Goal: Transaction & Acquisition: Purchase product/service

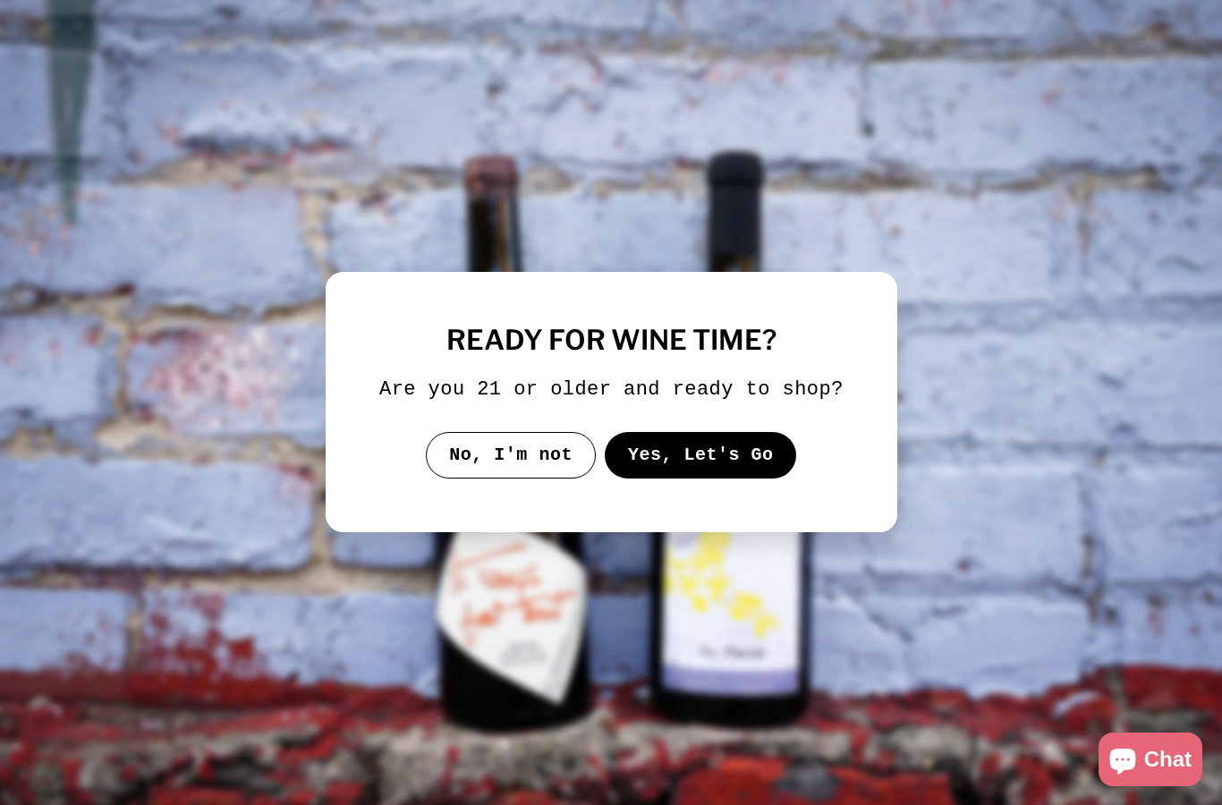
click at [709, 461] on button "Yes, Let's Go" at bounding box center [700, 455] width 192 height 47
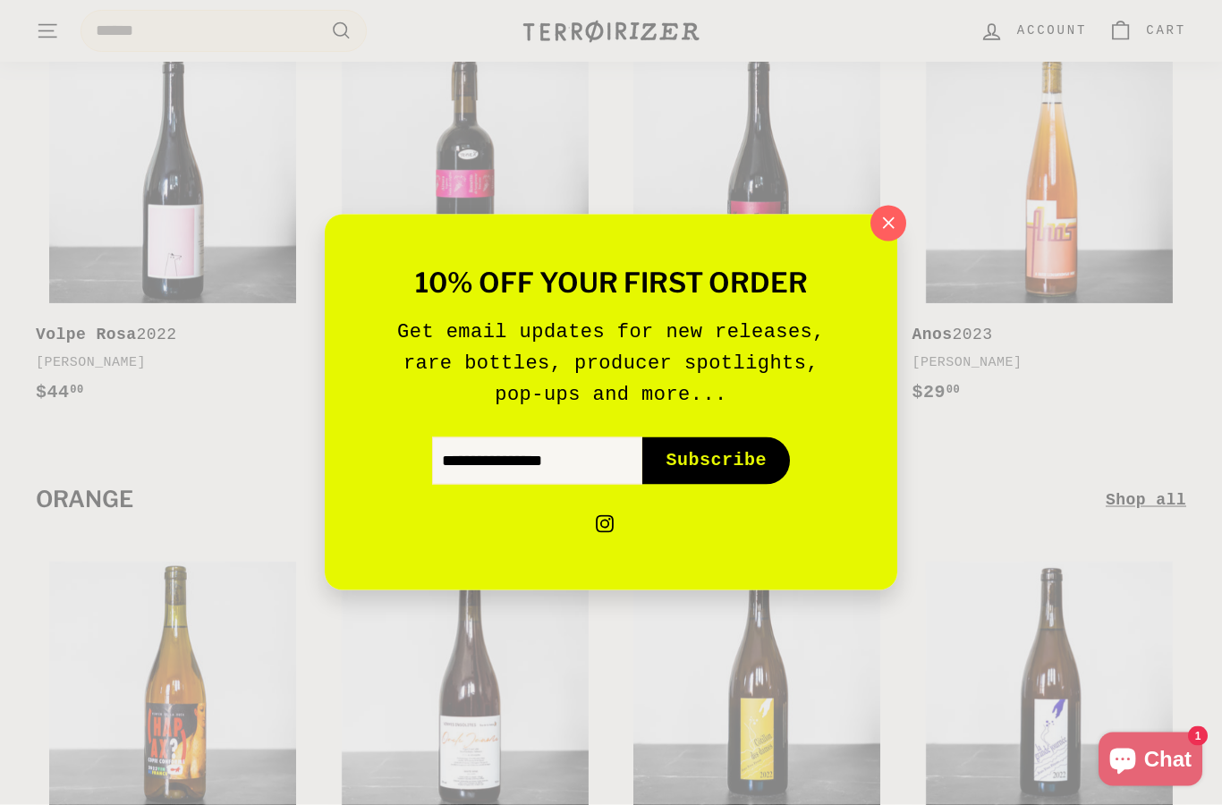
scroll to position [5445, 0]
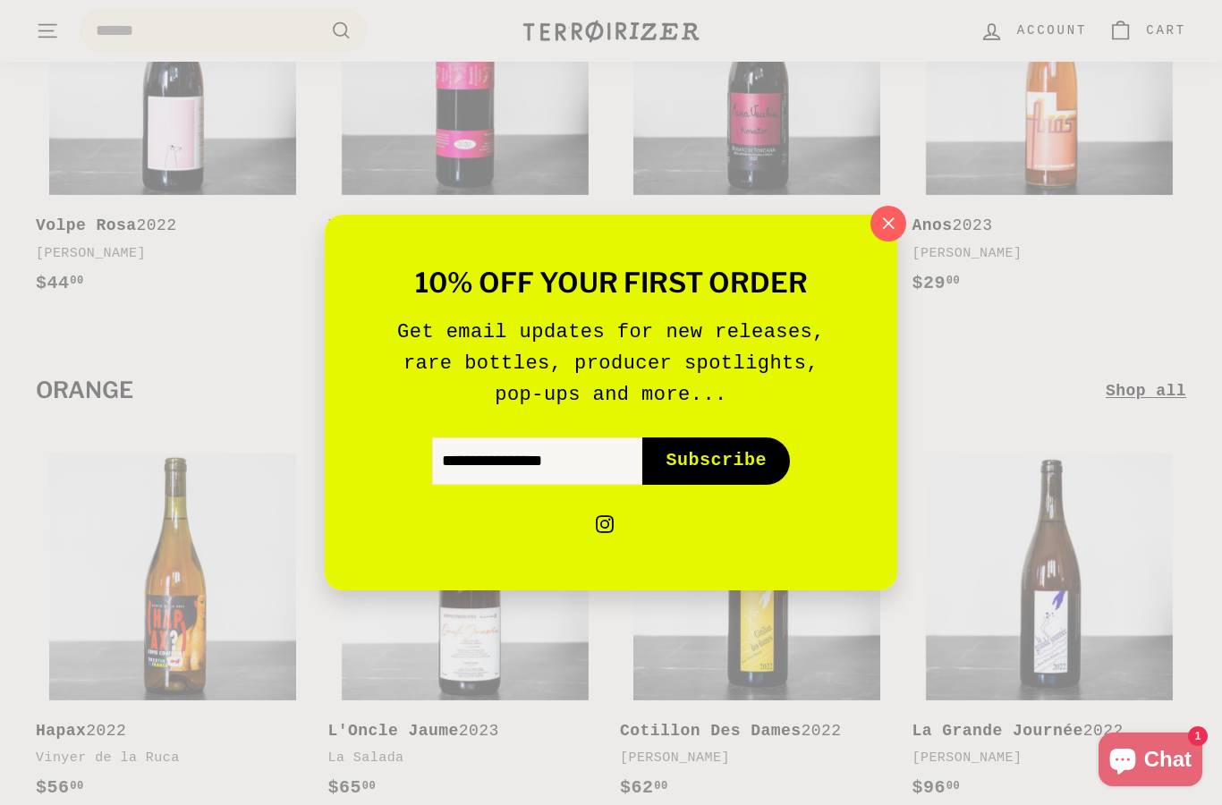
click at [875, 242] on button ""Close (esc)"" at bounding box center [888, 224] width 36 height 36
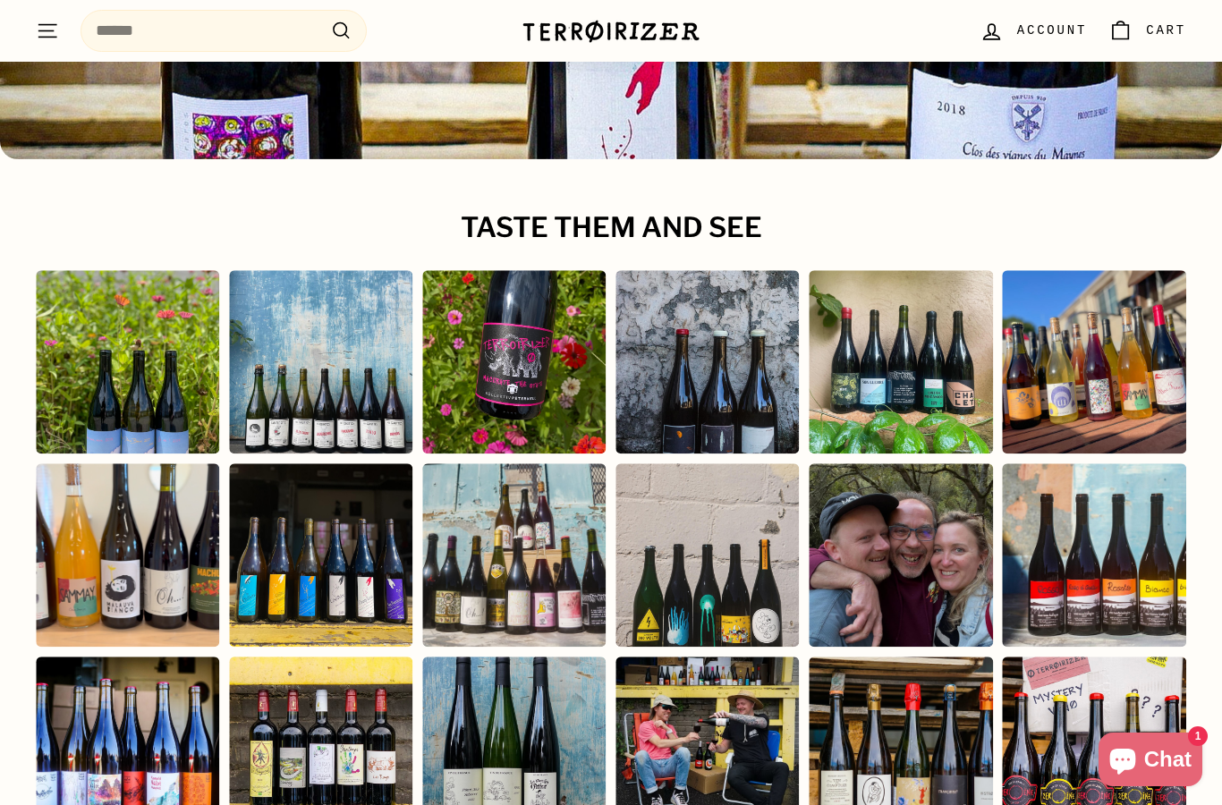
scroll to position [7273, 0]
click at [1178, 773] on span "Chat" at bounding box center [1167, 759] width 47 height 27
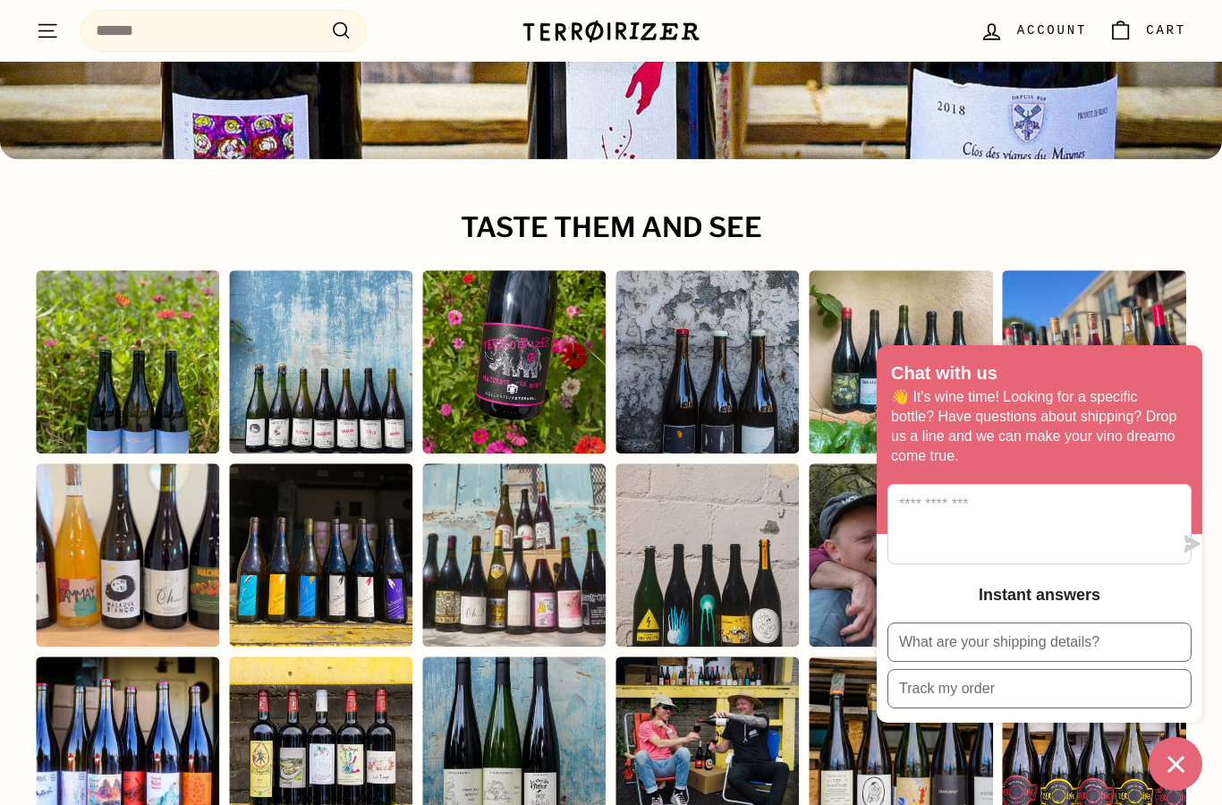
click at [1172, 778] on icon "Chat window" at bounding box center [1176, 765] width 28 height 28
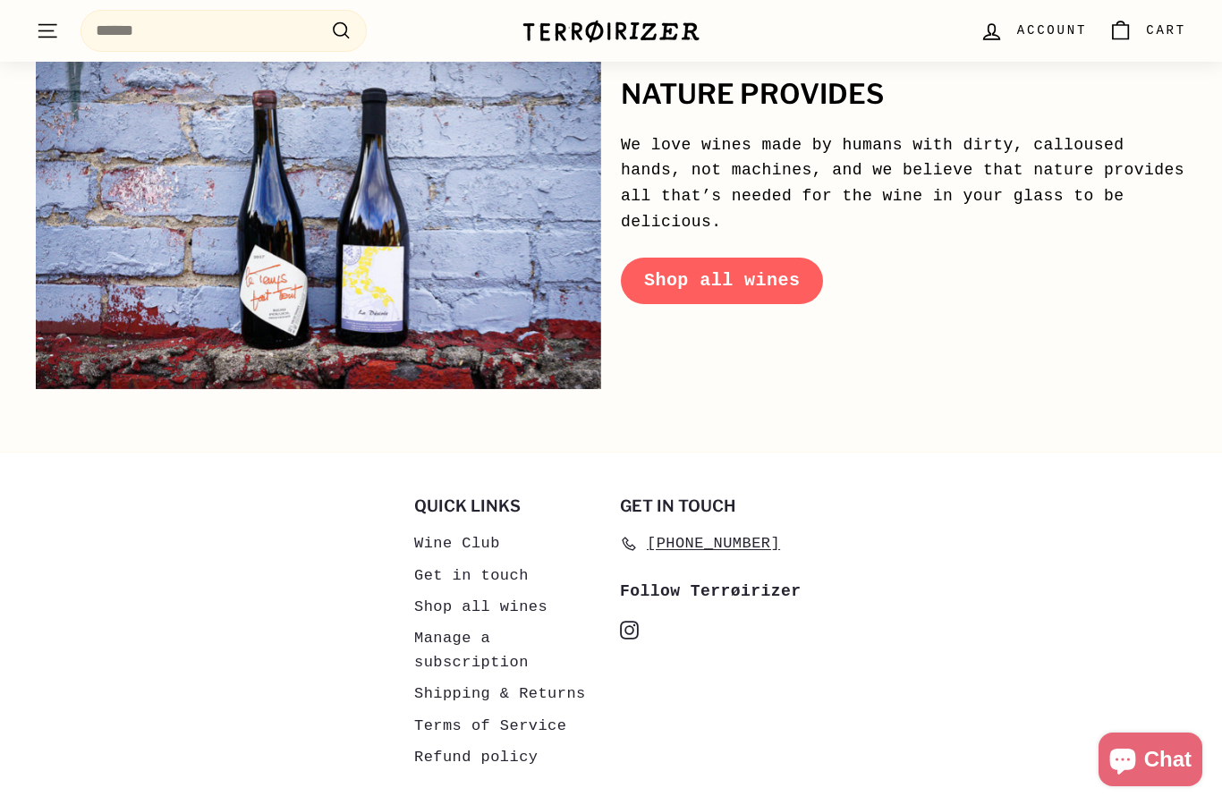
scroll to position [8211, 0]
click at [522, 741] on link "Refund policy" at bounding box center [475, 756] width 123 height 31
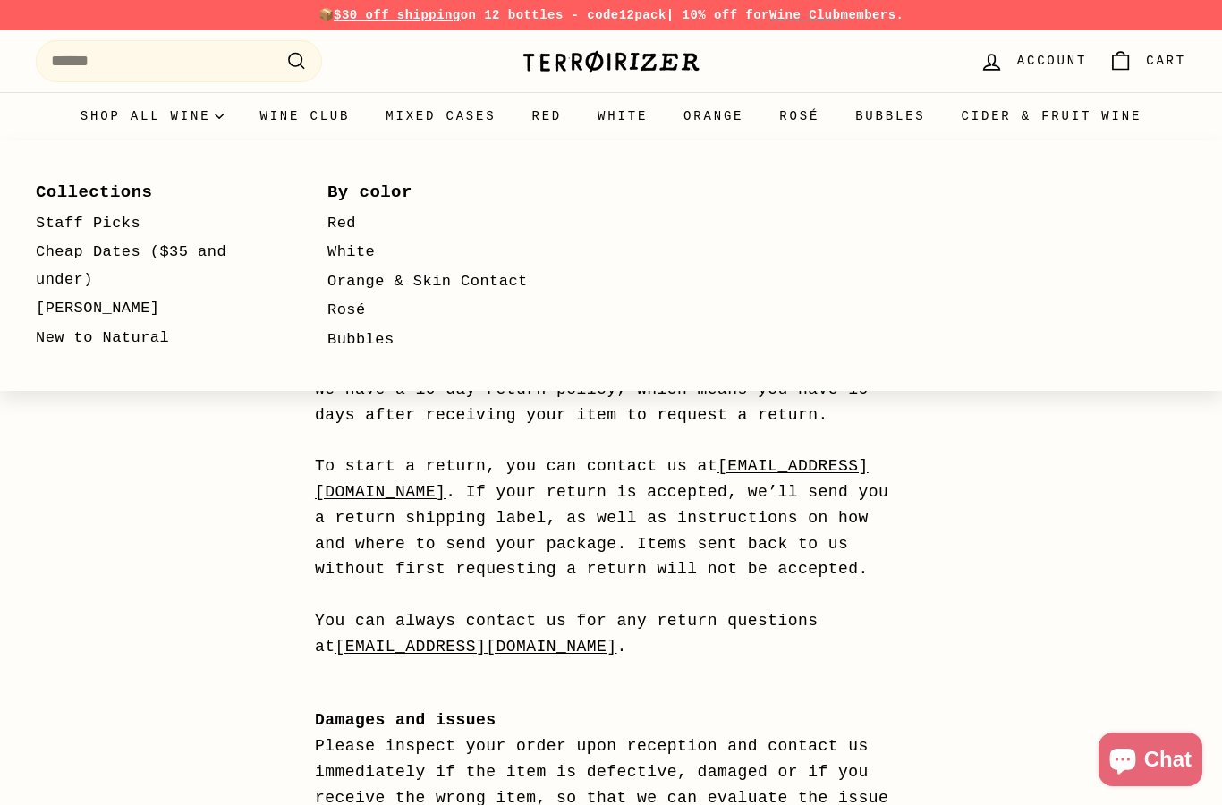
click at [128, 224] on link "Staff Picks" at bounding box center [156, 224] width 240 height 30
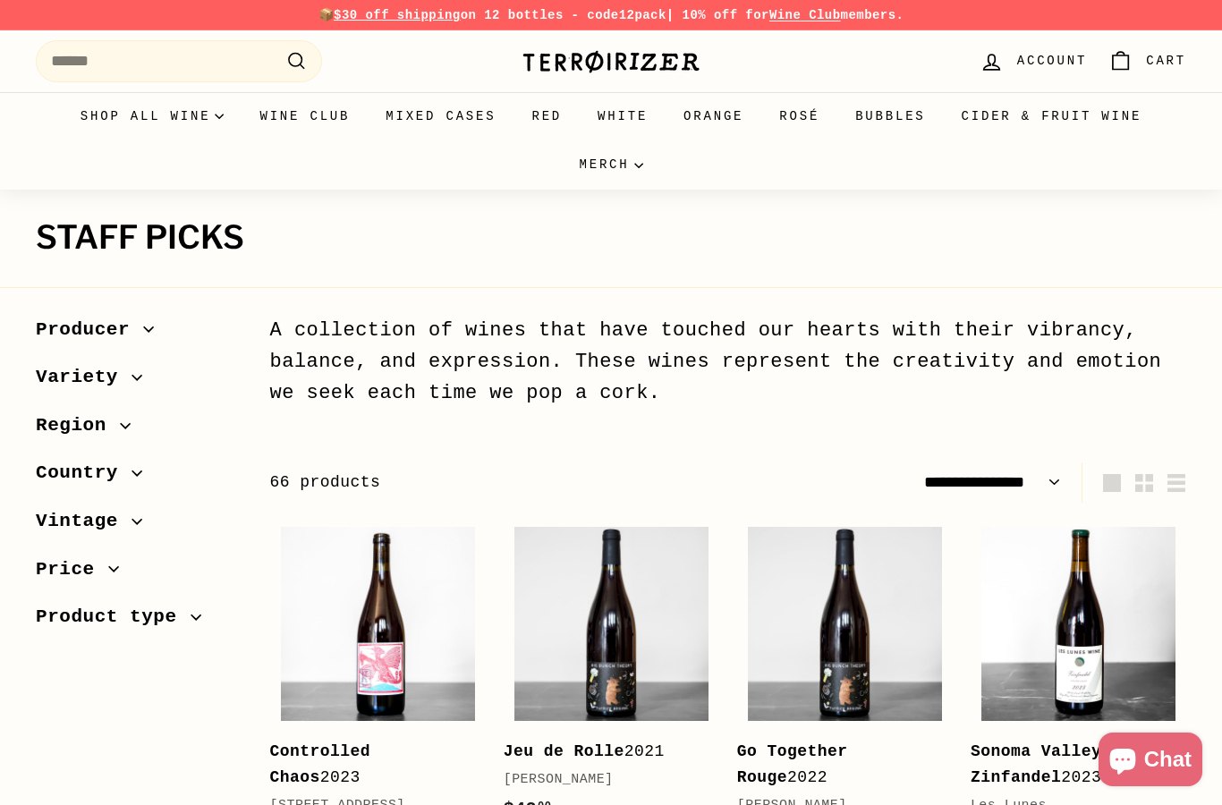
select select "**********"
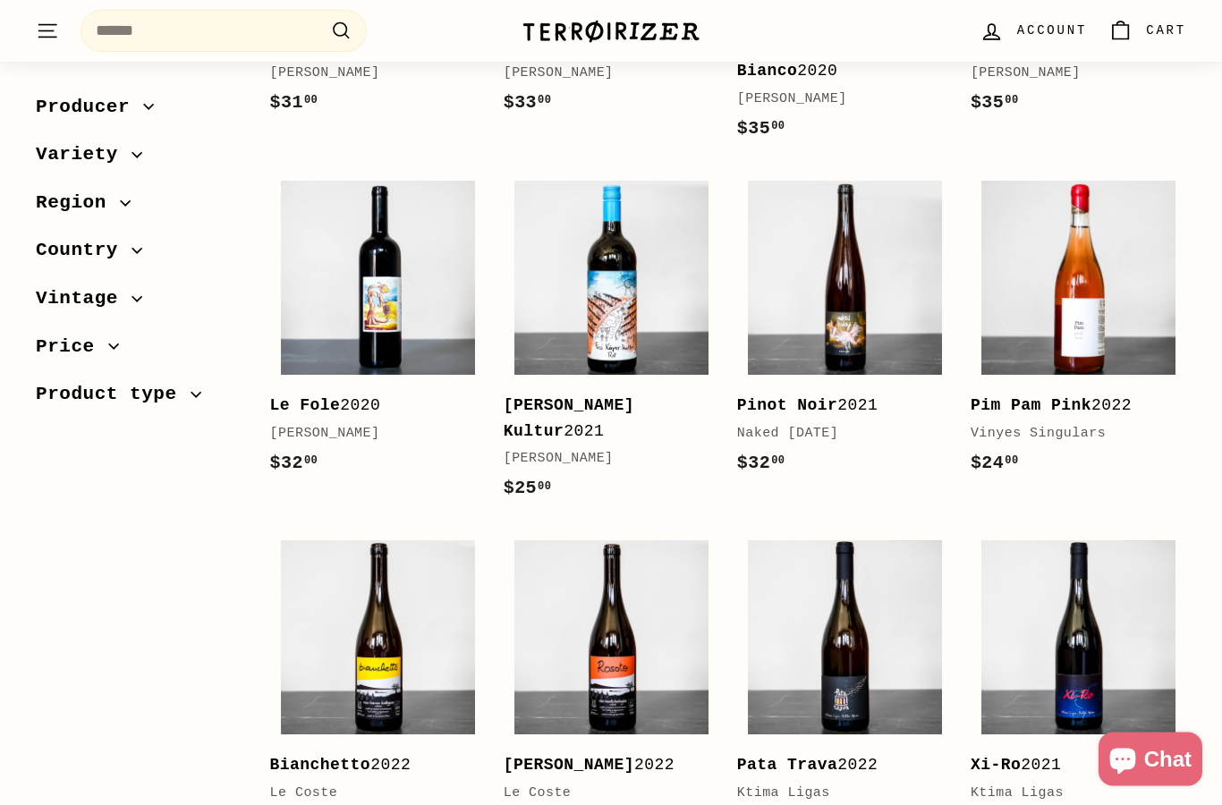
scroll to position [1787, 0]
click at [813, 582] on img at bounding box center [845, 637] width 194 height 194
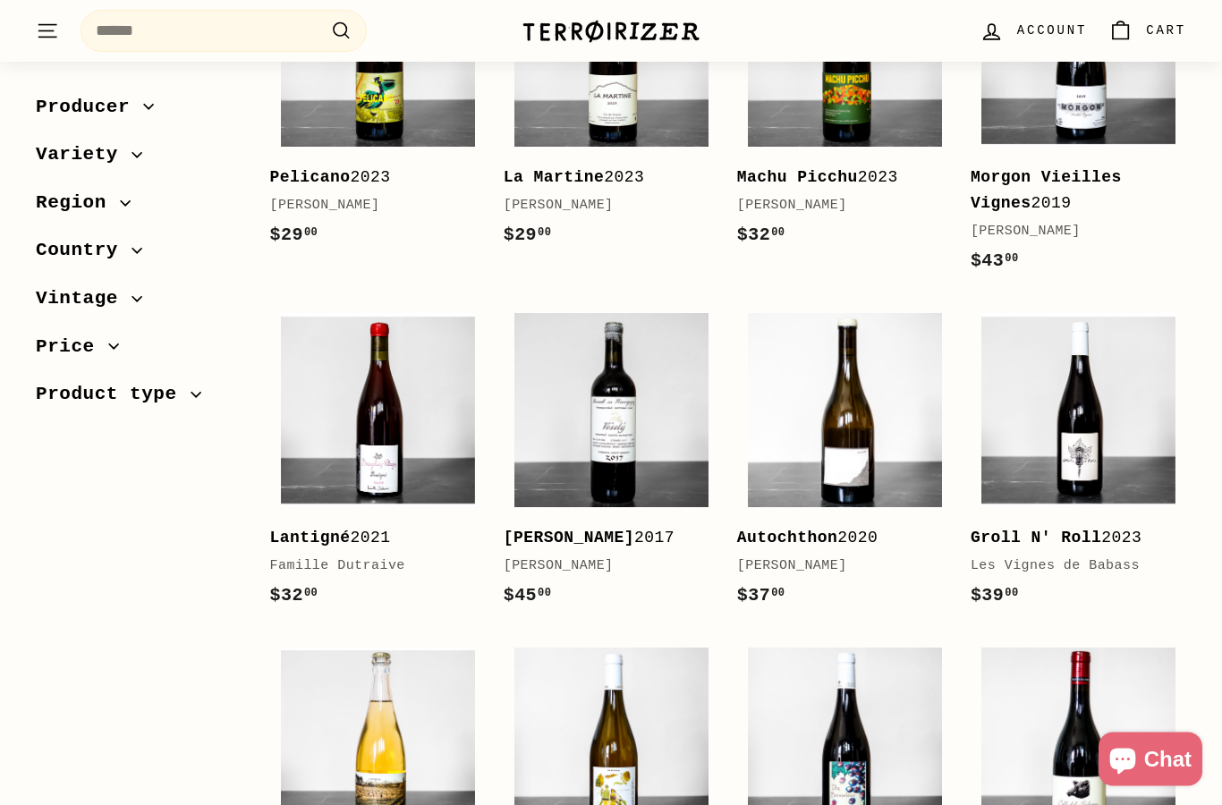
scroll to position [2709, 0]
click at [430, 411] on img at bounding box center [378, 410] width 194 height 194
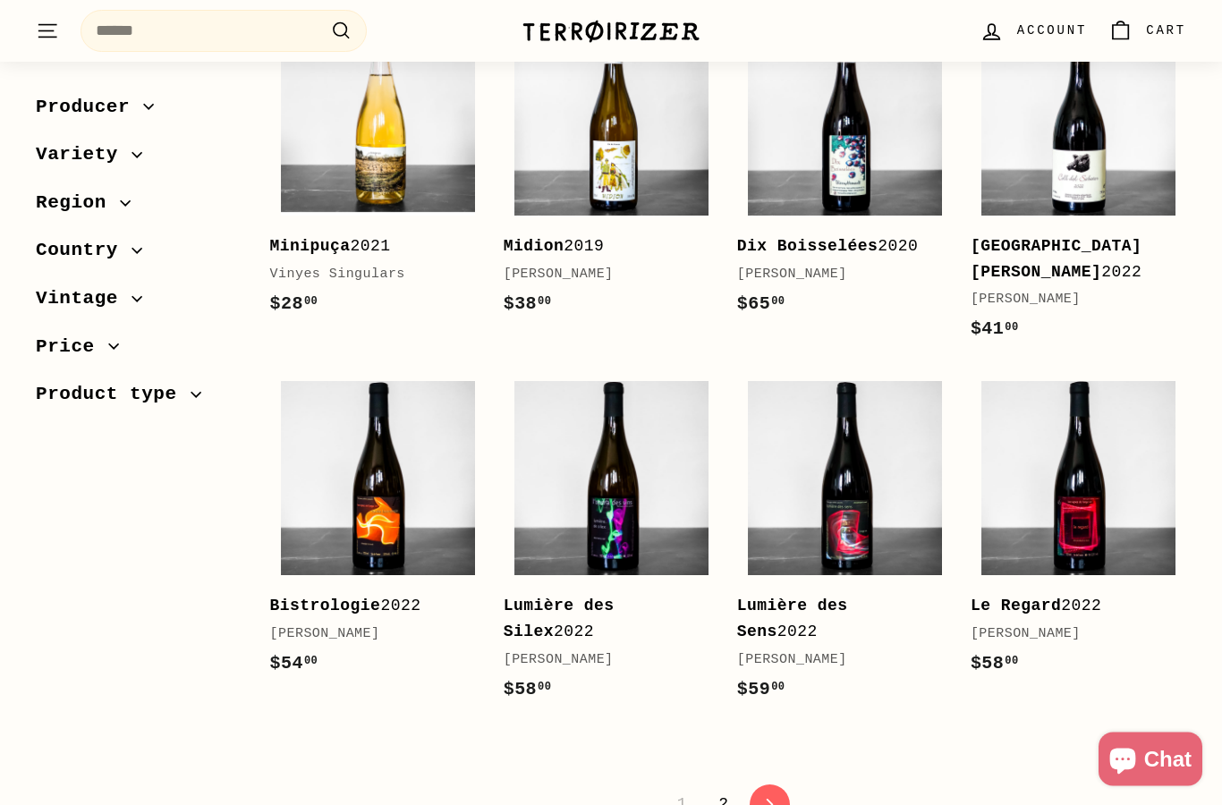
scroll to position [3343, 0]
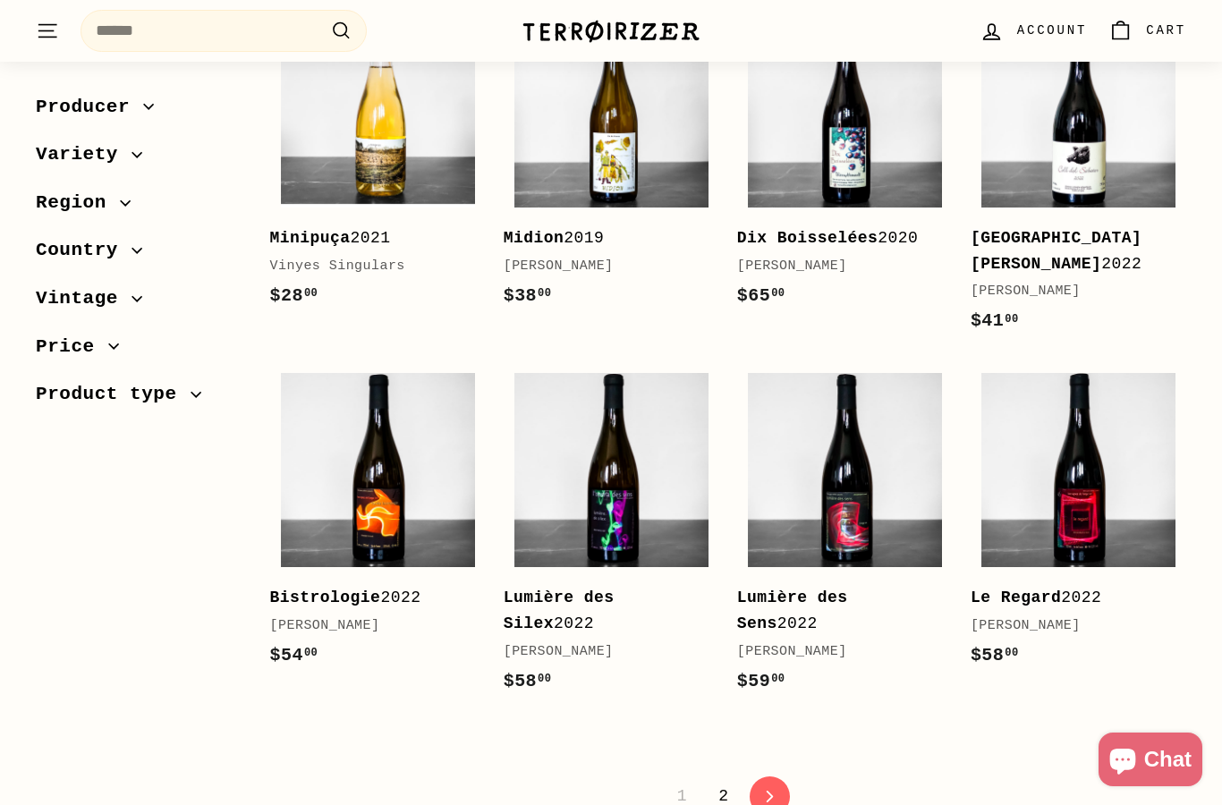
click at [720, 794] on link "2" at bounding box center [723, 796] width 31 height 30
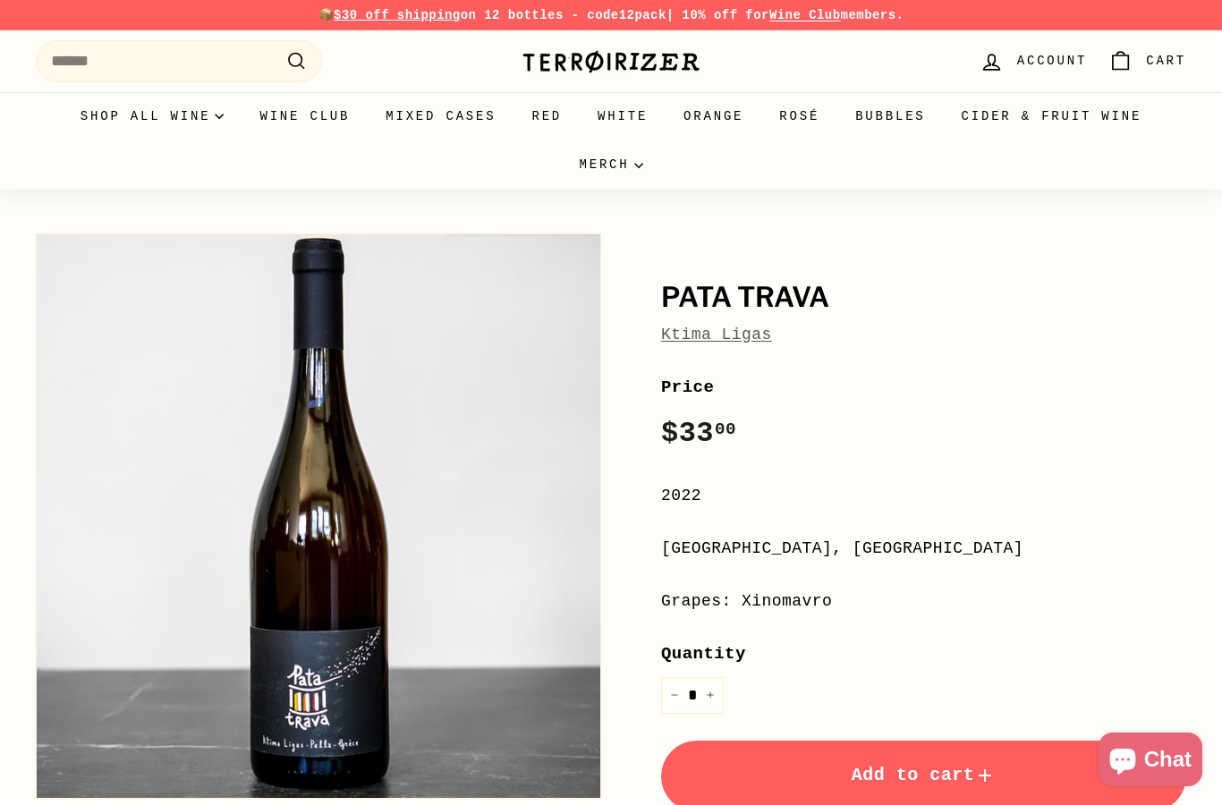
scroll to position [35, 0]
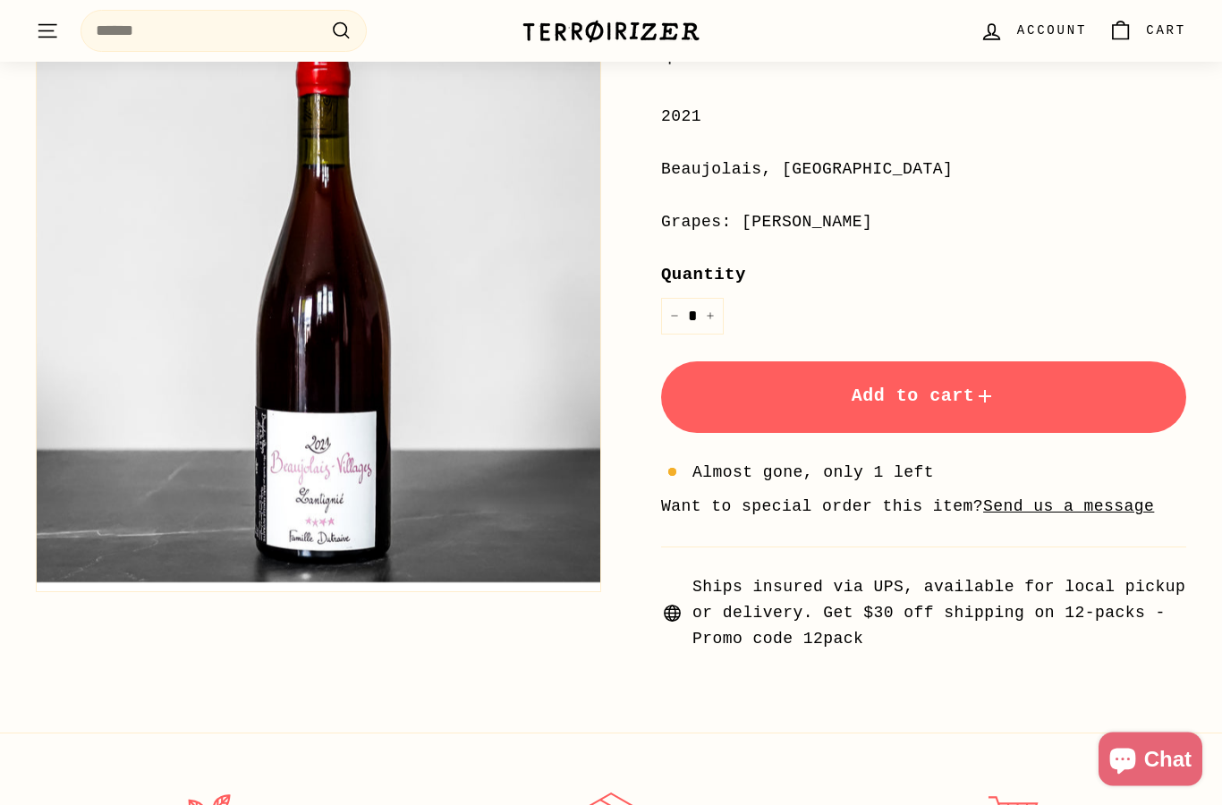
scroll to position [366, 0]
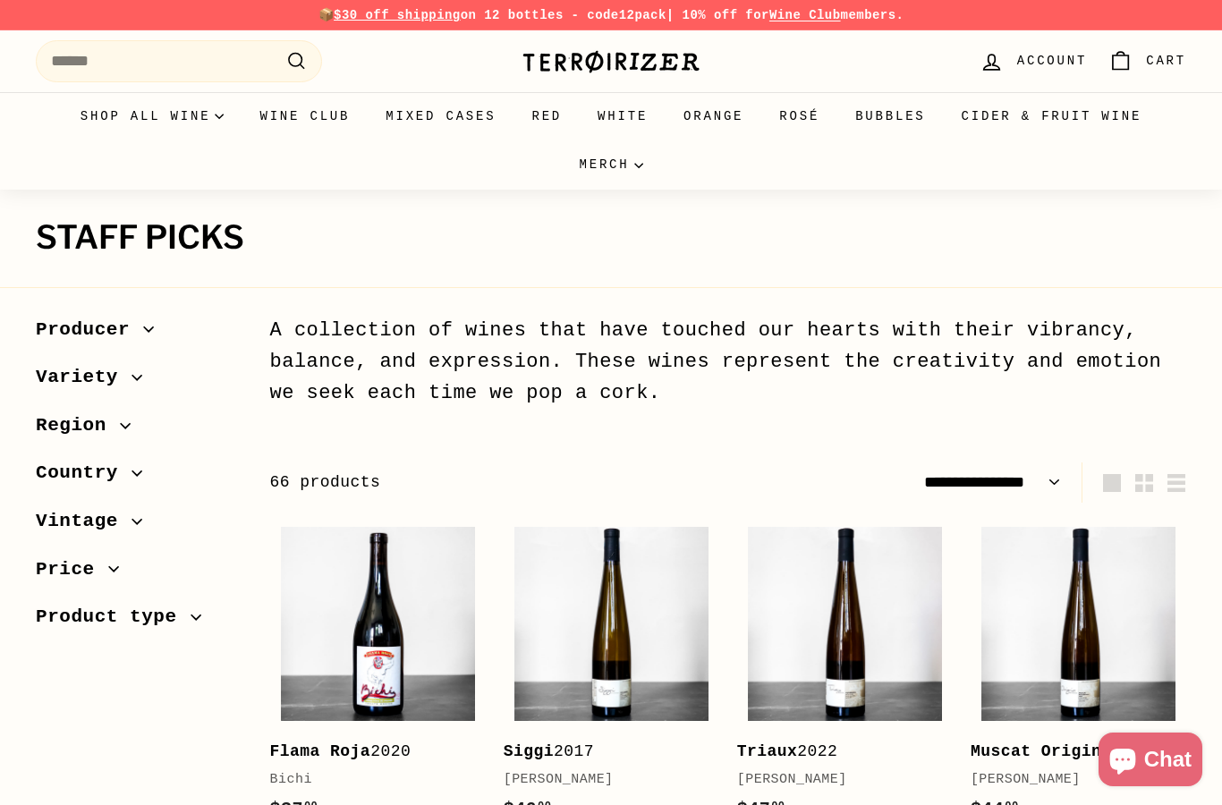
select select "**********"
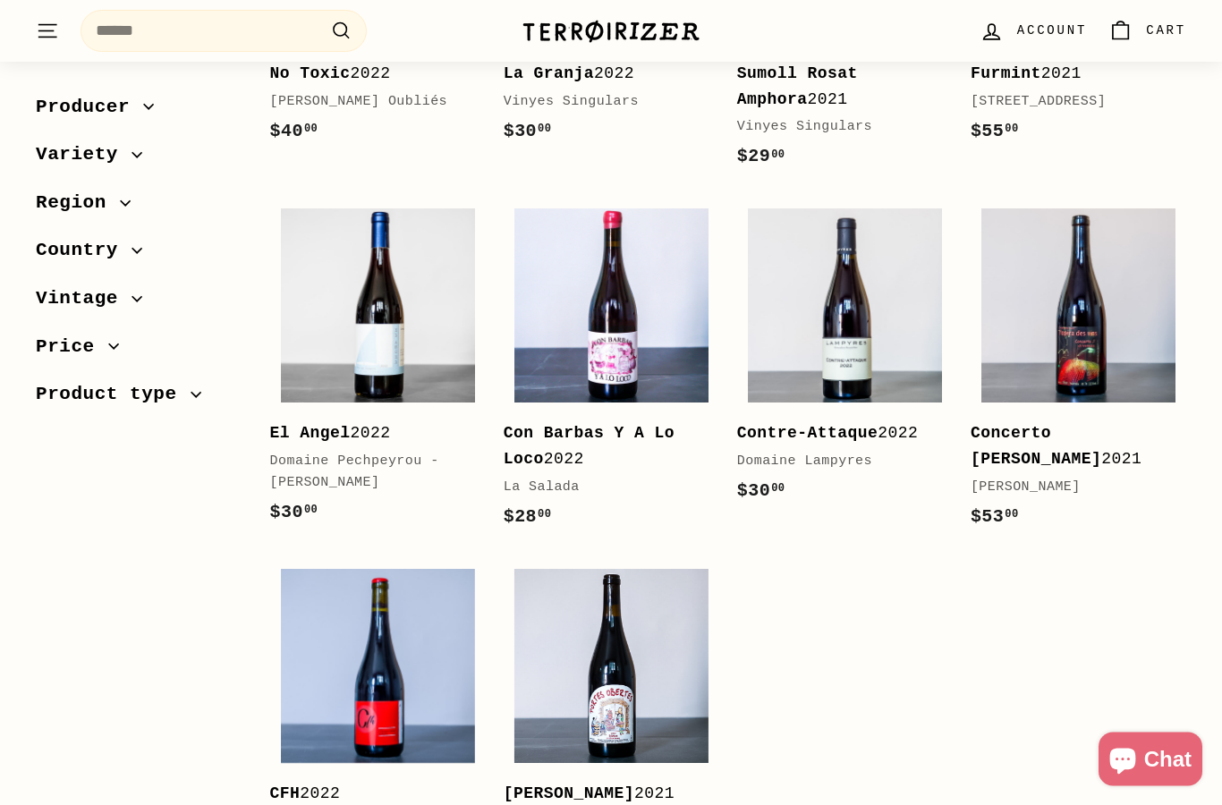
scroll to position [2161, 0]
click at [660, 618] on img at bounding box center [611, 666] width 194 height 194
